Goal: Task Accomplishment & Management: Complete application form

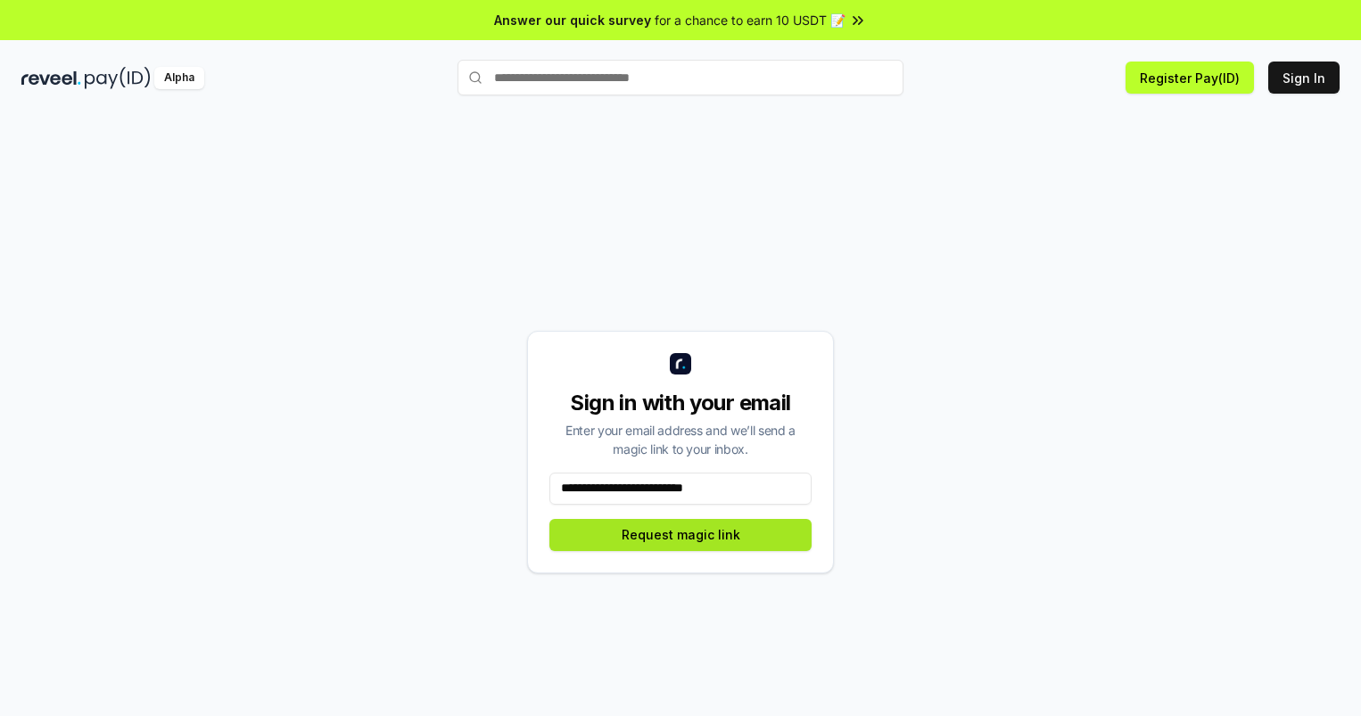
type input "**********"
click at [681, 534] on button "Request magic link" at bounding box center [680, 535] width 262 height 32
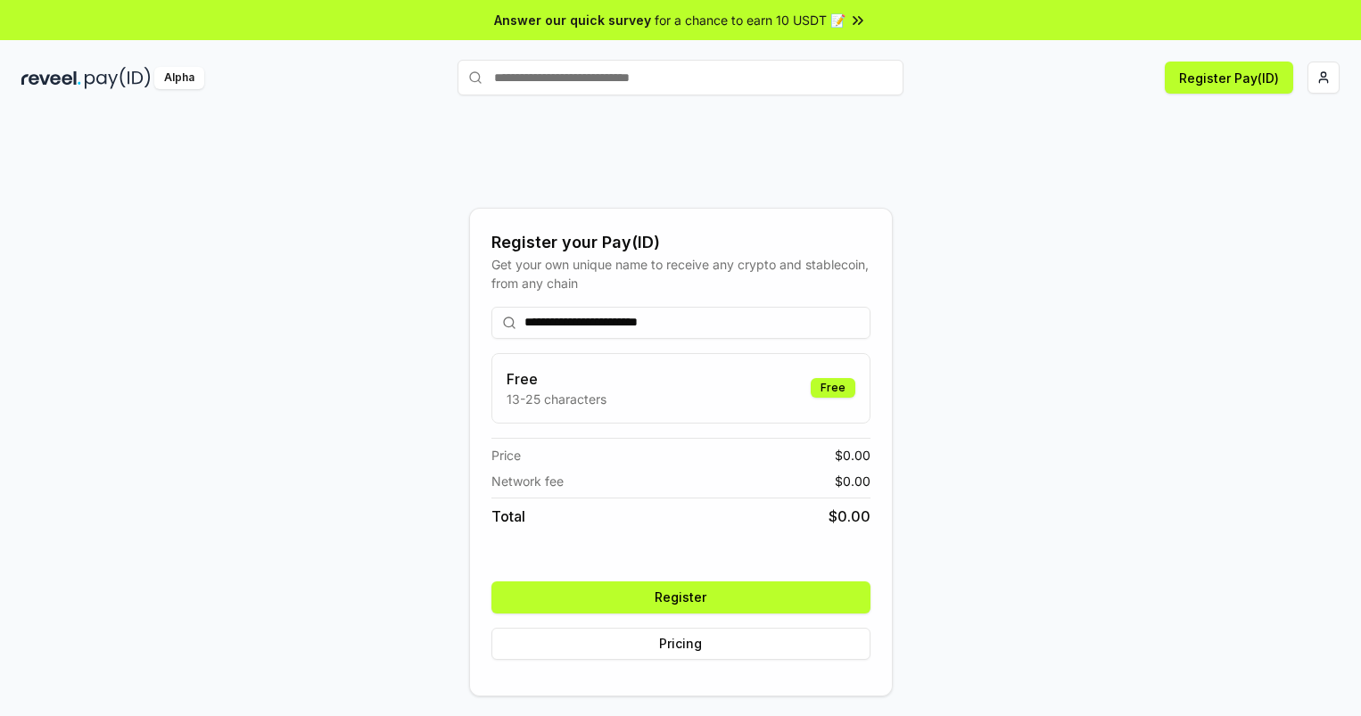
click at [681, 597] on button "Register" at bounding box center [680, 598] width 379 height 32
